Goal: Navigation & Orientation: Find specific page/section

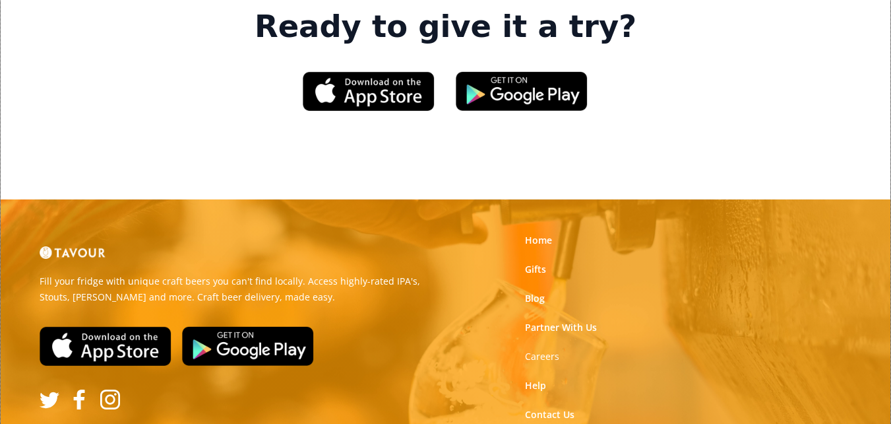
scroll to position [2045, 0]
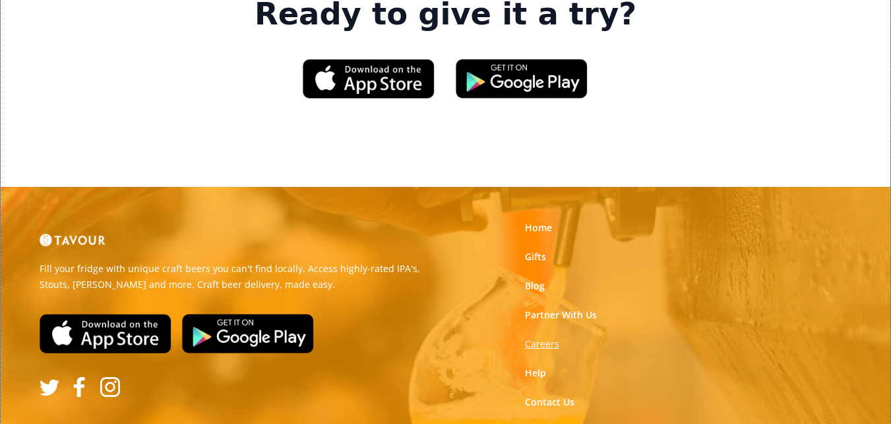
click at [529, 337] on strong "Careers" at bounding box center [542, 343] width 34 height 13
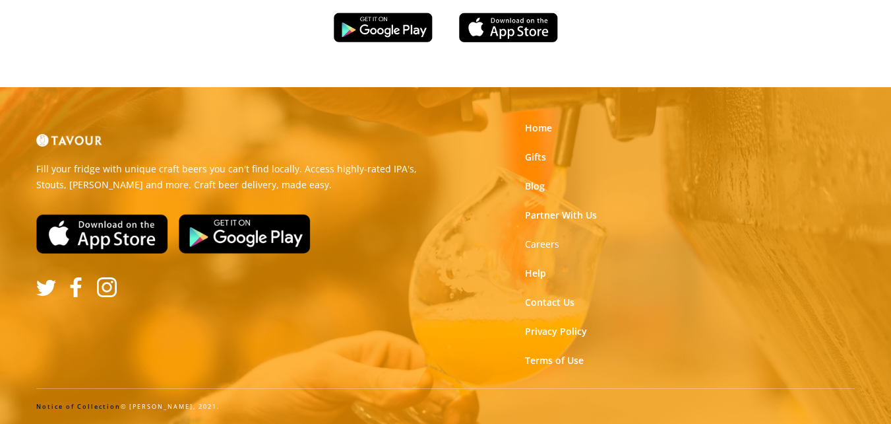
scroll to position [2243, 0]
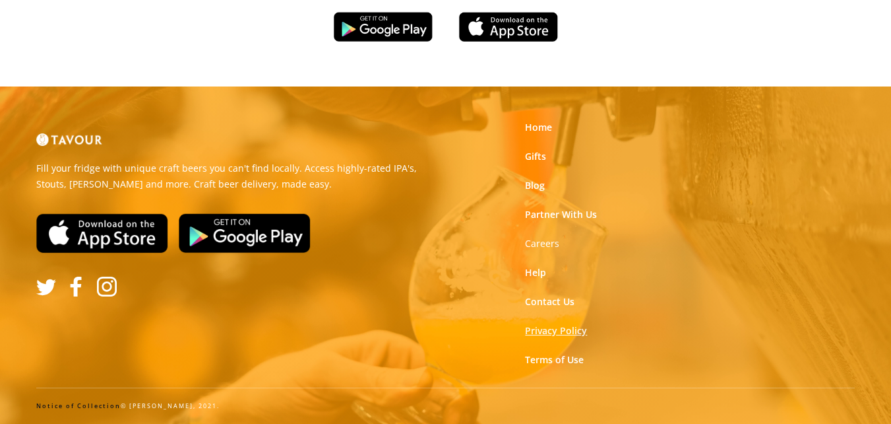
click at [565, 333] on link "Privacy Policy" at bounding box center [556, 330] width 62 height 13
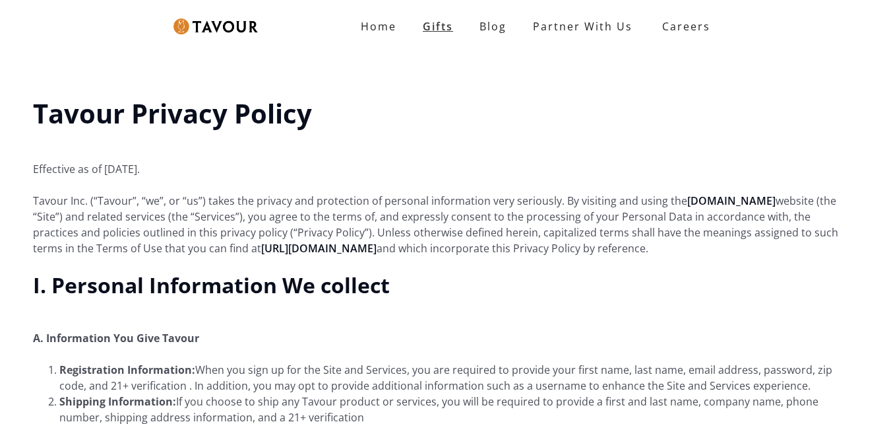
click at [462, 33] on link "Gifts" at bounding box center [438, 26] width 57 height 26
